Goal: Information Seeking & Learning: Learn about a topic

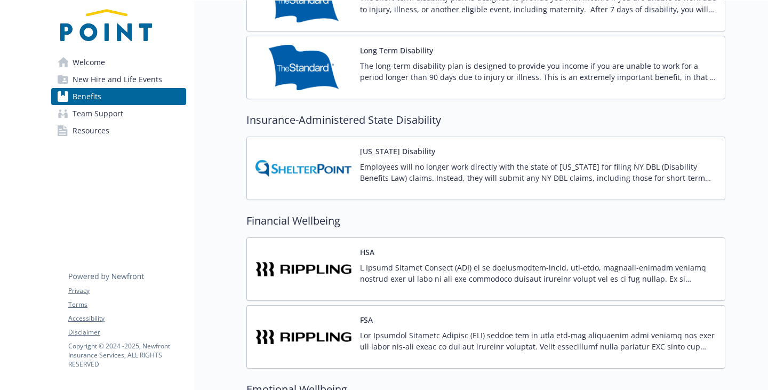
scroll to position [1174, 0]
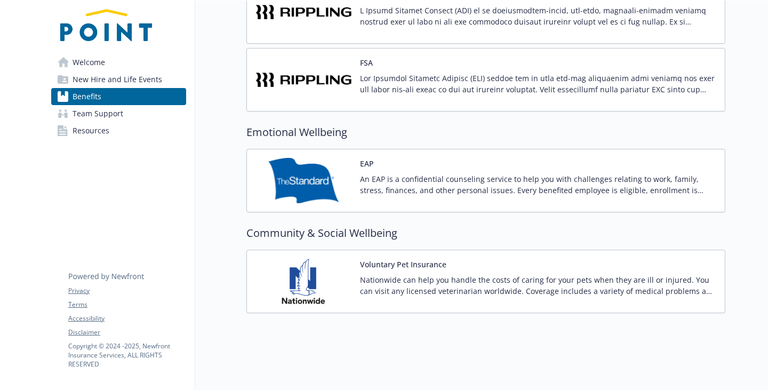
click at [486, 196] on p "An EAP is a confidential counseling service to help you with challenges relatin…" at bounding box center [538, 184] width 356 height 22
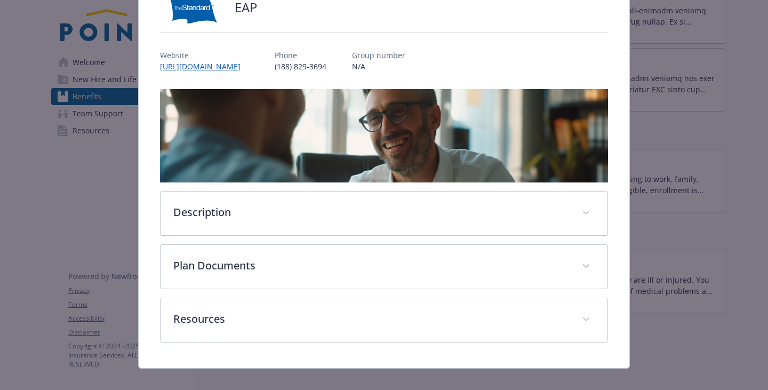
scroll to position [157, 0]
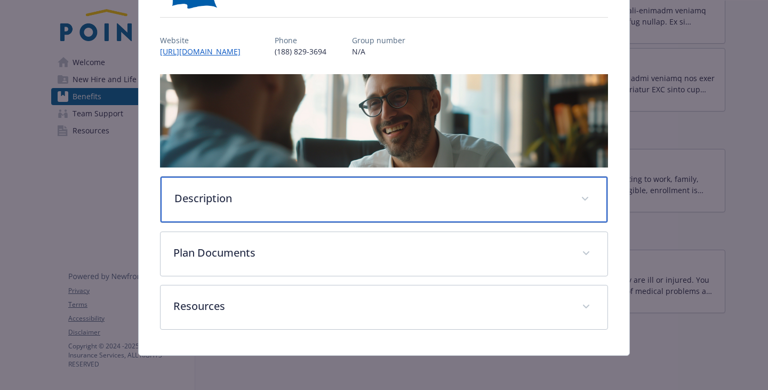
click at [210, 192] on div "Description" at bounding box center [384, 200] width 447 height 46
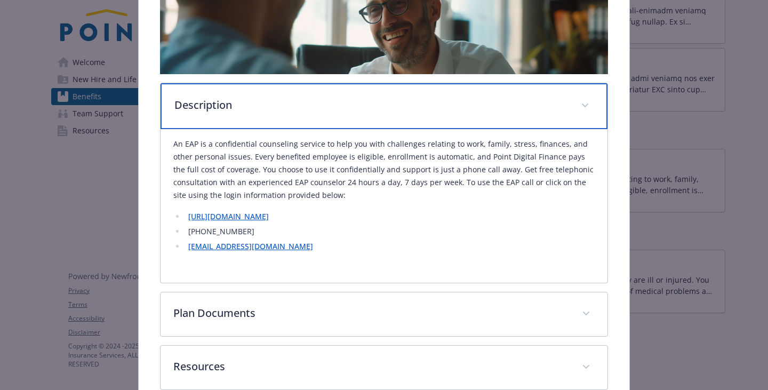
scroll to position [264, 0]
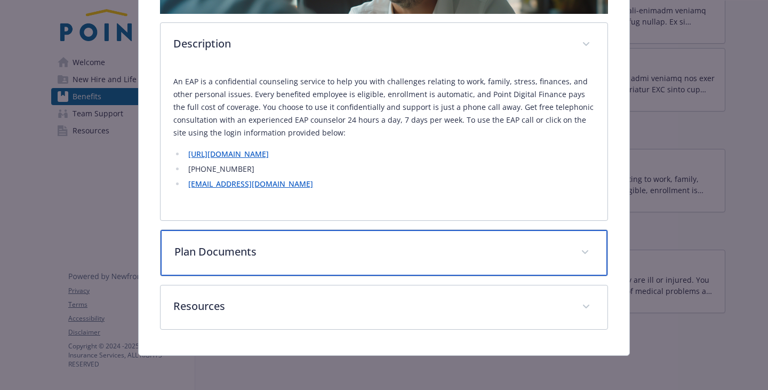
click at [283, 243] on div "Plan Documents" at bounding box center [384, 253] width 447 height 46
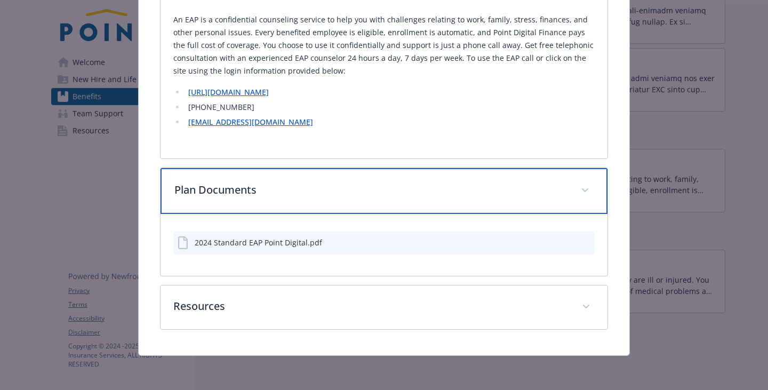
scroll to position [438, 0]
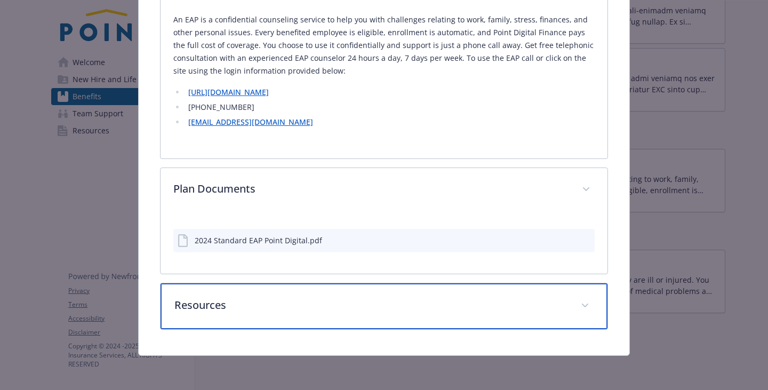
click at [190, 288] on div "Resources" at bounding box center [384, 306] width 447 height 46
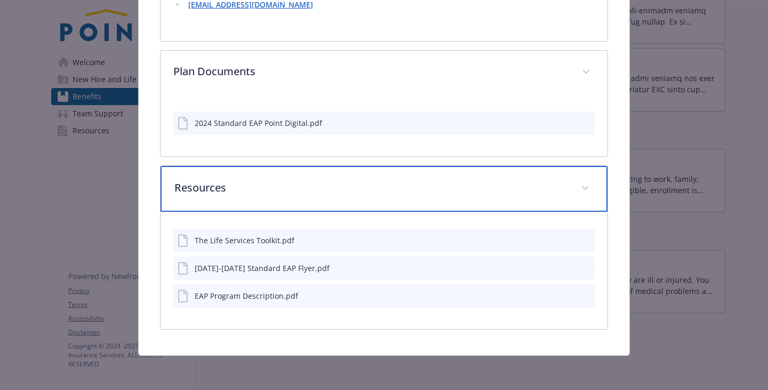
scroll to position [582, 0]
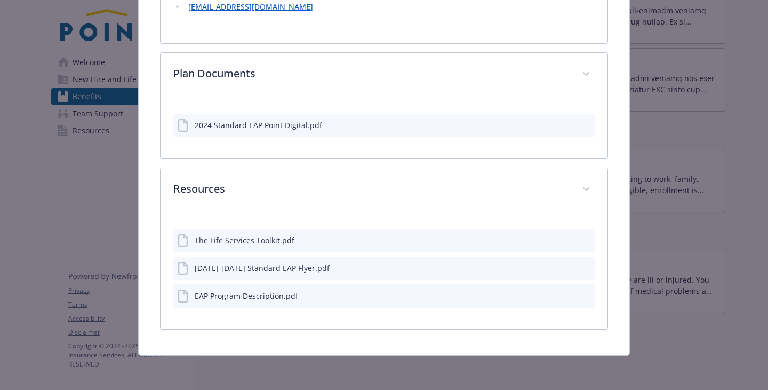
click at [580, 292] on icon "preview file" at bounding box center [585, 295] width 10 height 7
